Goal: Find specific page/section: Find specific page/section

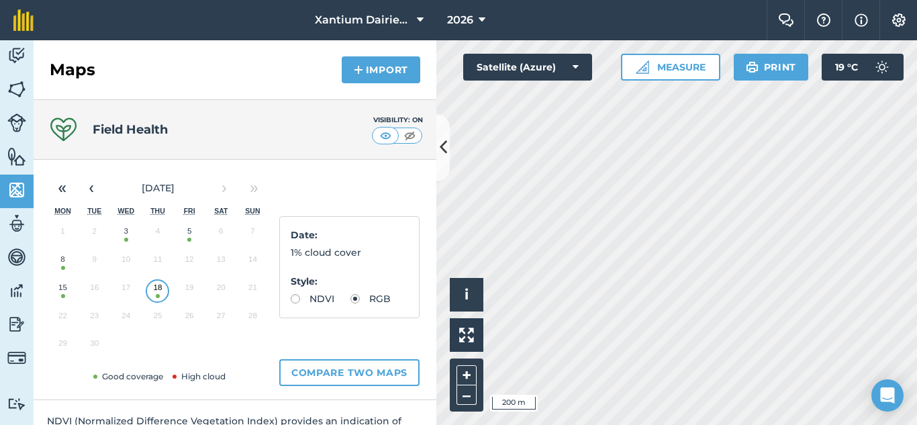
scroll to position [49, 0]
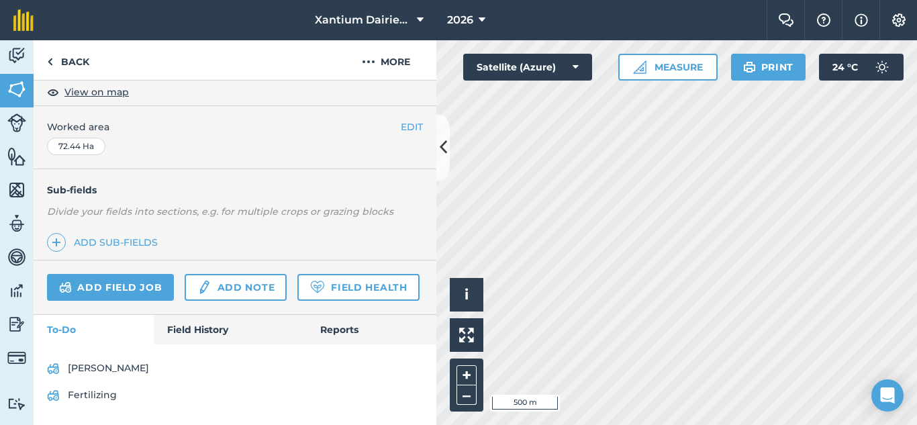
scroll to position [300, 0]
click at [297, 287] on link "Field Health" at bounding box center [358, 287] width 122 height 27
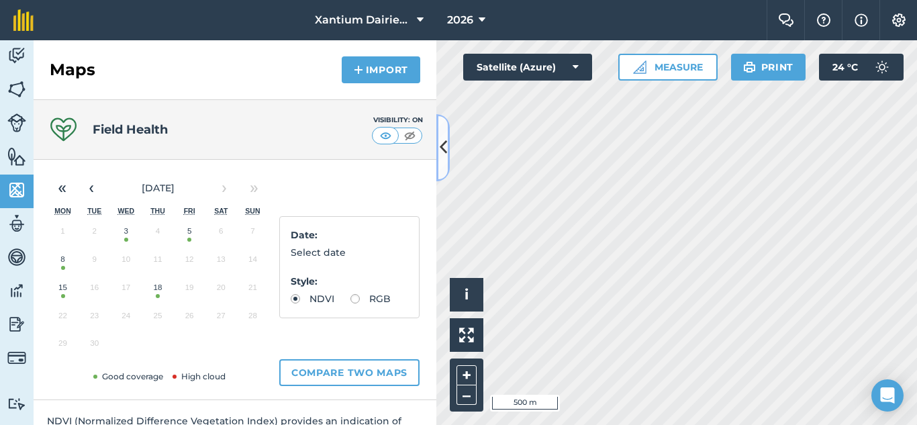
click at [443, 148] on icon at bounding box center [443, 148] width 7 height 24
